Goal: Information Seeking & Learning: Learn about a topic

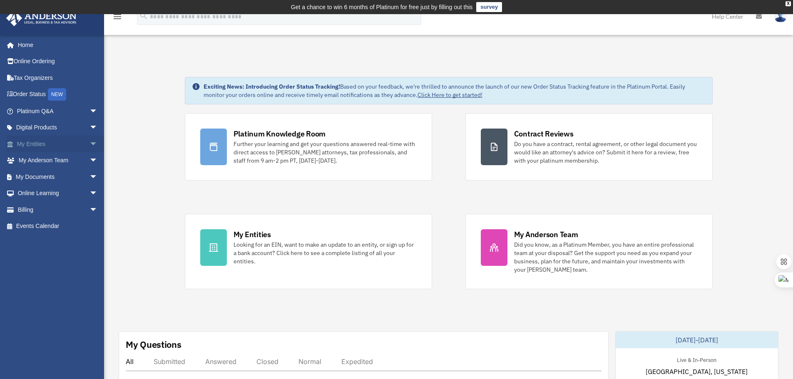
click at [89, 143] on span "arrow_drop_down" at bounding box center [97, 144] width 17 height 17
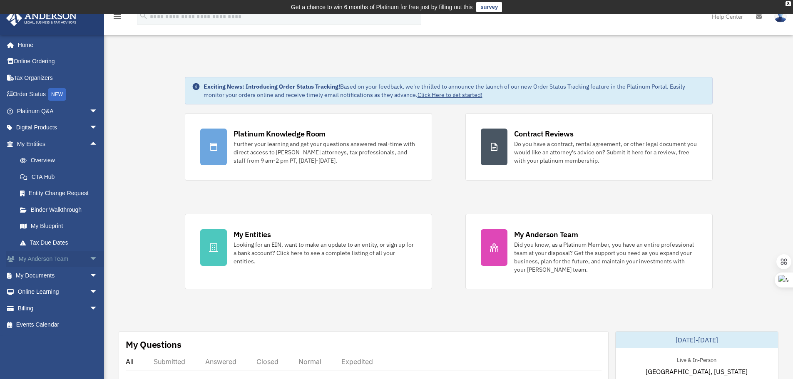
click at [89, 260] on span "arrow_drop_down" at bounding box center [97, 259] width 17 height 17
click at [89, 113] on span "arrow_drop_down" at bounding box center [97, 111] width 17 height 17
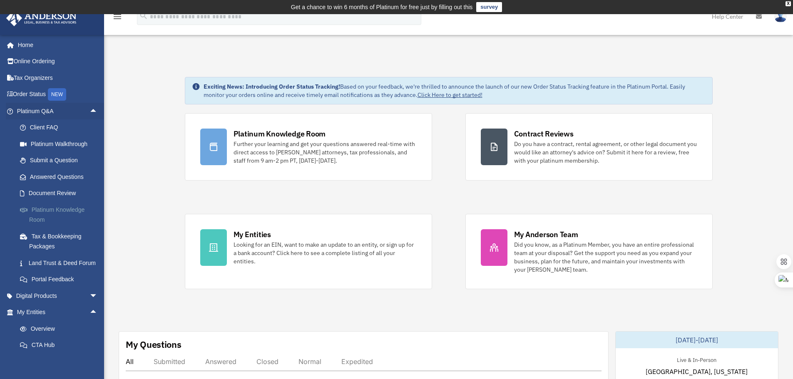
click at [72, 213] on link "Platinum Knowledge Room" at bounding box center [61, 214] width 99 height 27
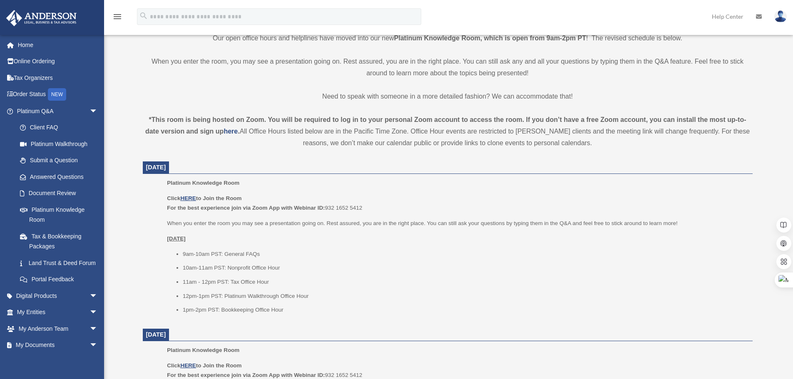
scroll to position [222, 0]
click at [263, 296] on li "12pm-1pm PST: Platinum Walkthrough Office Hour" at bounding box center [465, 297] width 564 height 10
click at [382, 291] on ul "9am-10am PST: General FAQs 10am-11am PST: Nonprofit Office Hour 11am - 12pm PST…" at bounding box center [456, 283] width 579 height 66
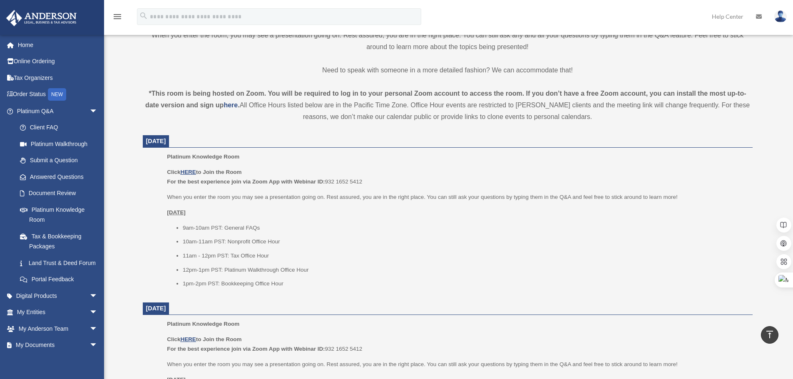
scroll to position [263, 0]
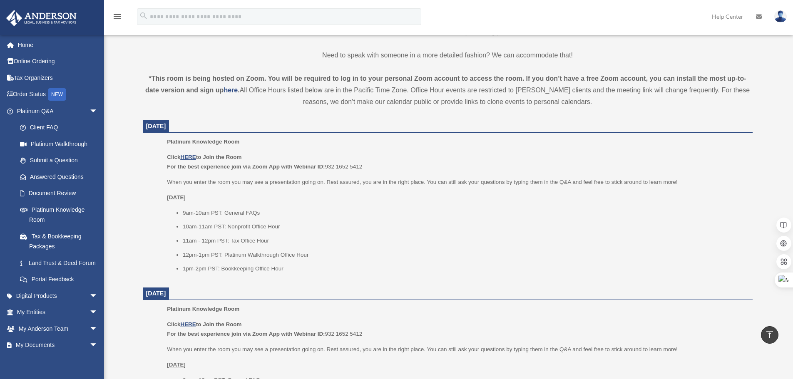
click at [246, 242] on li "11am - 12pm PST: Tax Office Hour" at bounding box center [465, 241] width 564 height 10
click at [335, 241] on li "11am - 12pm PST: Tax Office Hour" at bounding box center [465, 241] width 564 height 10
click at [244, 244] on li "11am - 12pm PST: Tax Office Hour" at bounding box center [465, 241] width 564 height 10
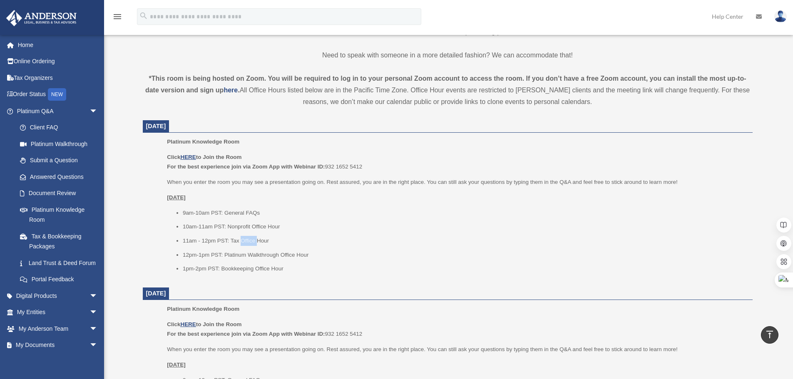
click at [244, 244] on li "11am - 12pm PST: Tax Office Hour" at bounding box center [465, 241] width 564 height 10
click at [349, 241] on li "11am - 12pm PST: Tax Office Hour" at bounding box center [465, 241] width 564 height 10
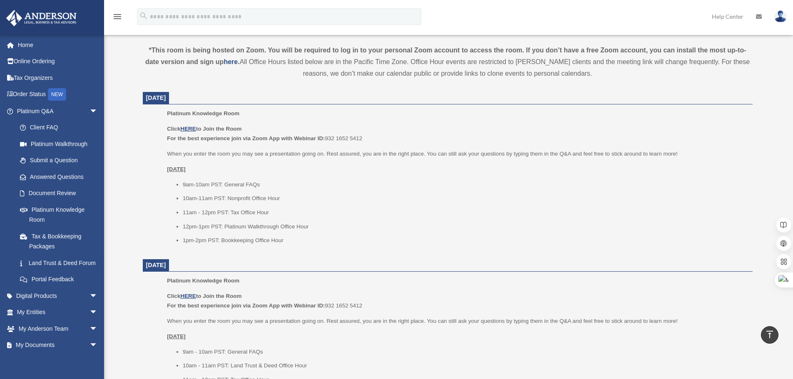
scroll to position [388, 0]
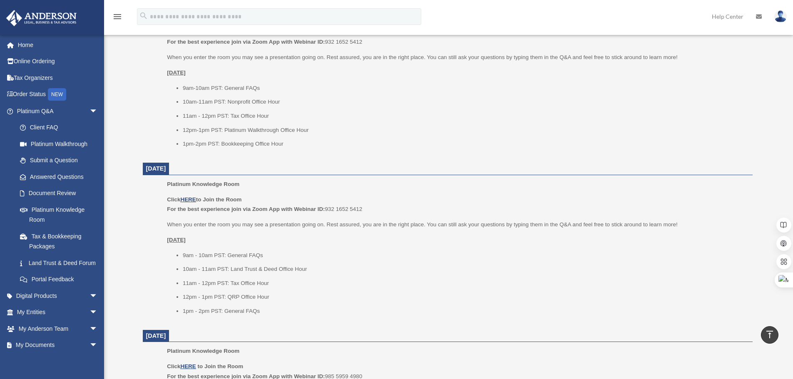
click at [245, 281] on li "11am - 12pm PST: Tax Office Hour" at bounding box center [465, 283] width 564 height 10
click at [314, 281] on li "11am - 12pm PST: Tax Office Hour" at bounding box center [465, 283] width 564 height 10
drag, startPoint x: 303, startPoint y: 285, endPoint x: 169, endPoint y: 273, distance: 135.0
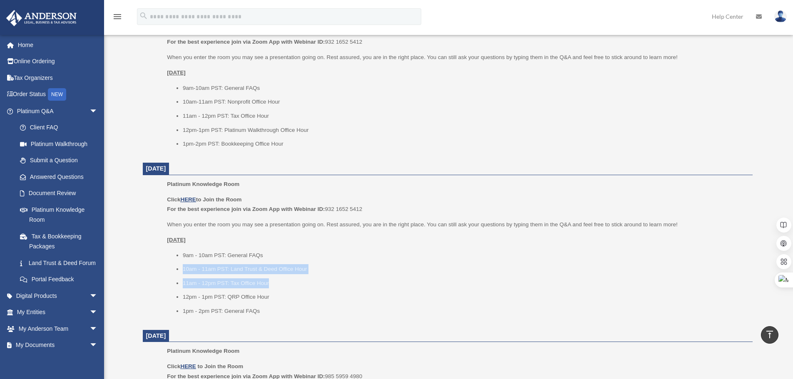
click at [169, 273] on ul "9am - 10am PST: General FAQs 10am - 11am PST: Land Trust & Deed Office Hour 11a…" at bounding box center [456, 284] width 579 height 66
click at [371, 278] on li "11am - 12pm PST: Tax Office Hour" at bounding box center [465, 283] width 564 height 10
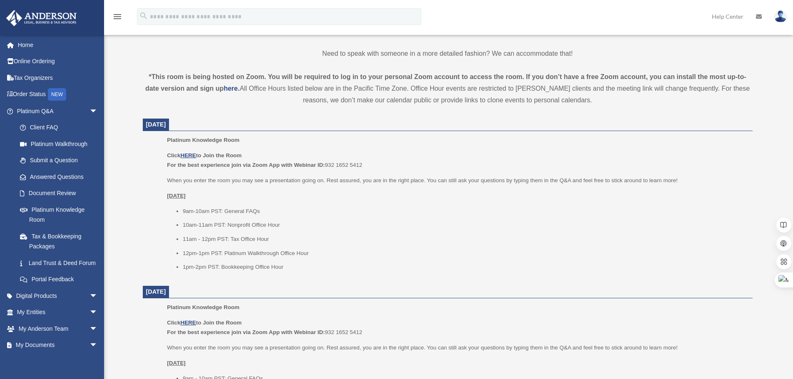
scroll to position [305, 0]
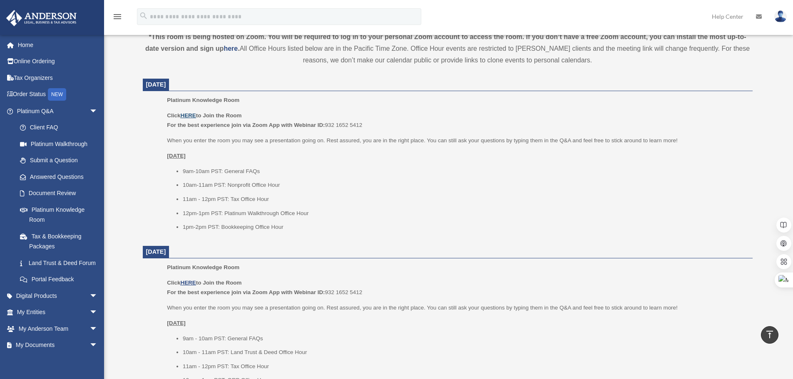
click at [190, 115] on u "HERE" at bounding box center [187, 115] width 15 height 6
click at [780, 279] on div "Ctrl+M" at bounding box center [773, 280] width 40 height 15
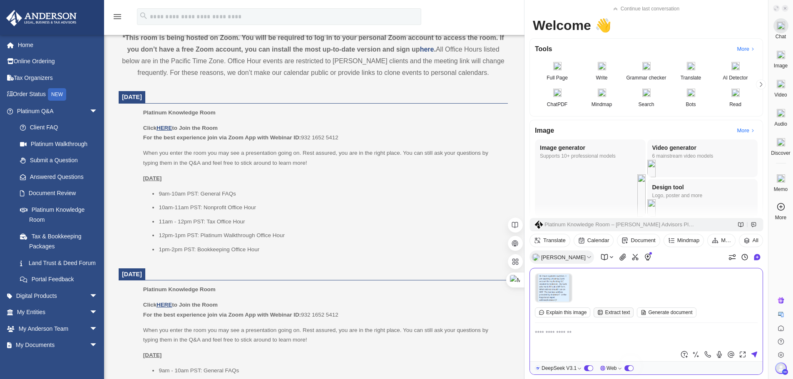
click at [604, 312] on div "Extract text" at bounding box center [614, 313] width 40 height 10
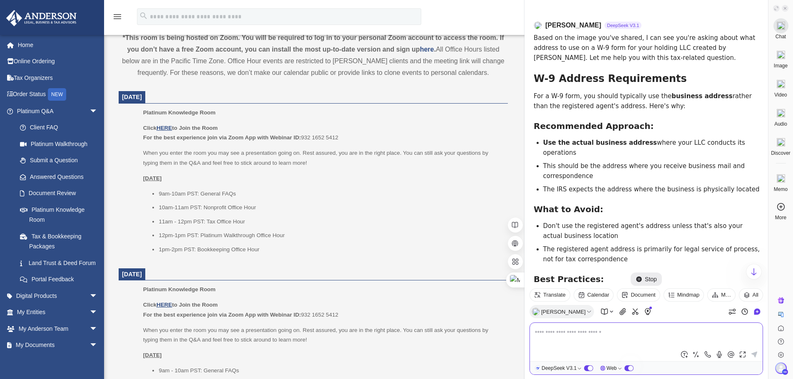
scroll to position [175, 0]
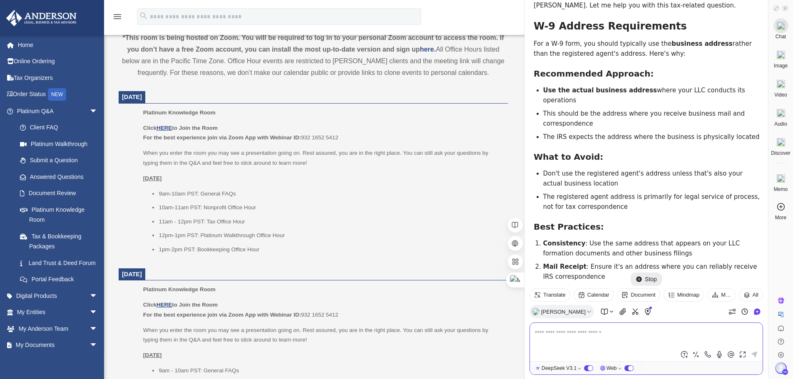
click at [574, 338] on textarea at bounding box center [646, 338] width 223 height 20
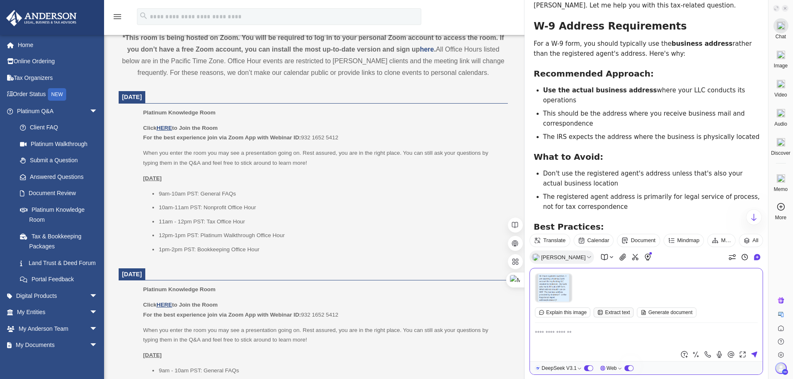
click at [606, 312] on div "Extract text" at bounding box center [614, 313] width 40 height 10
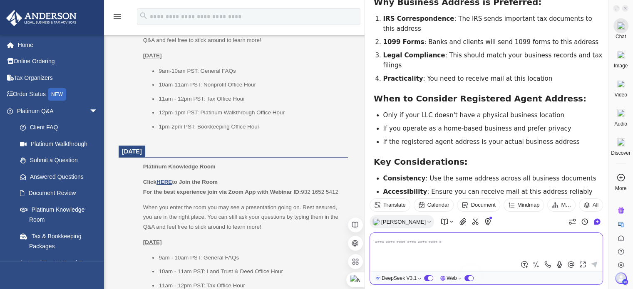
scroll to position [388, 0]
